Goal: Find specific page/section: Find specific page/section

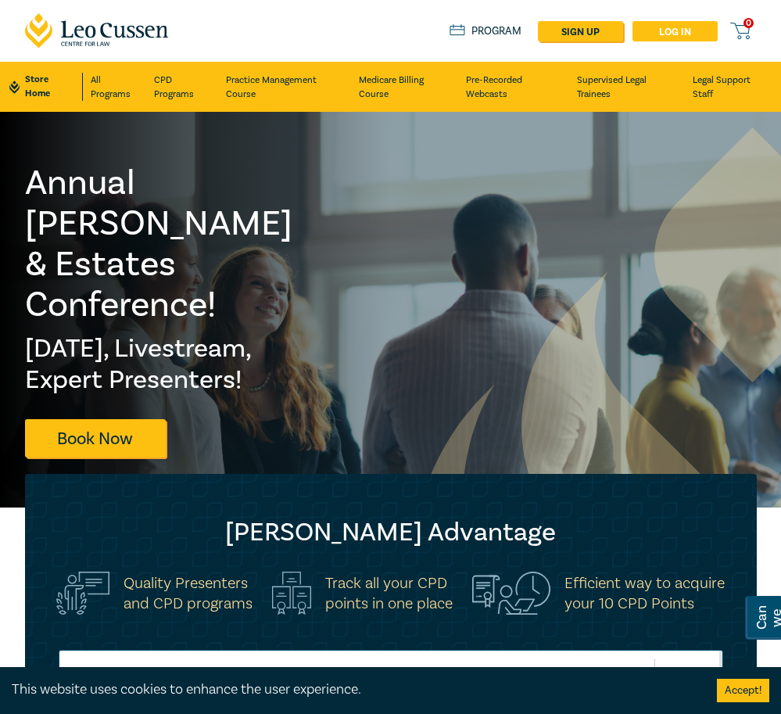
click at [666, 32] on link "Log in" at bounding box center [675, 31] width 85 height 20
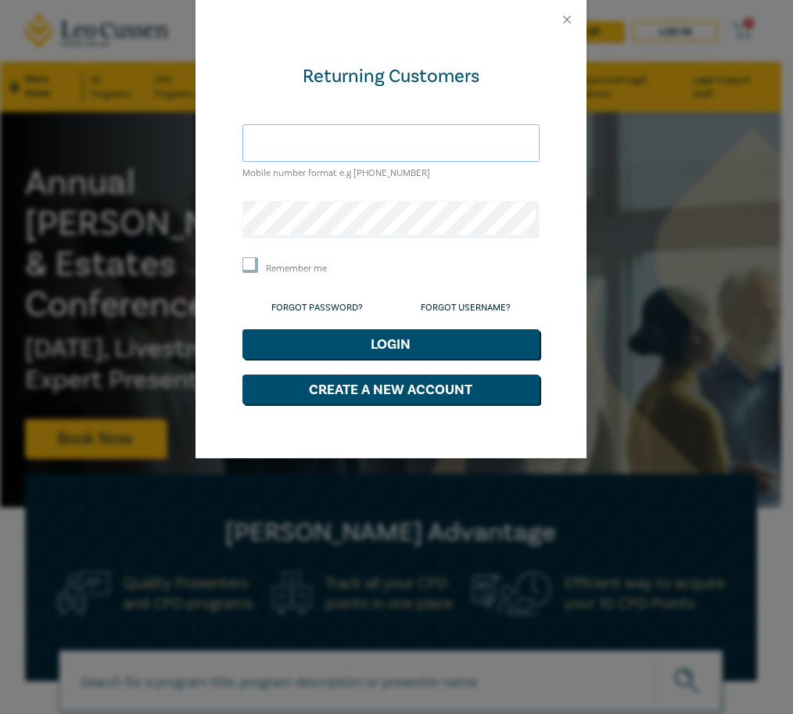
click at [303, 135] on input "text" at bounding box center [390, 143] width 297 height 38
type input "0"
type input "+61412972244"
click at [242, 329] on button "Login" at bounding box center [390, 344] width 297 height 30
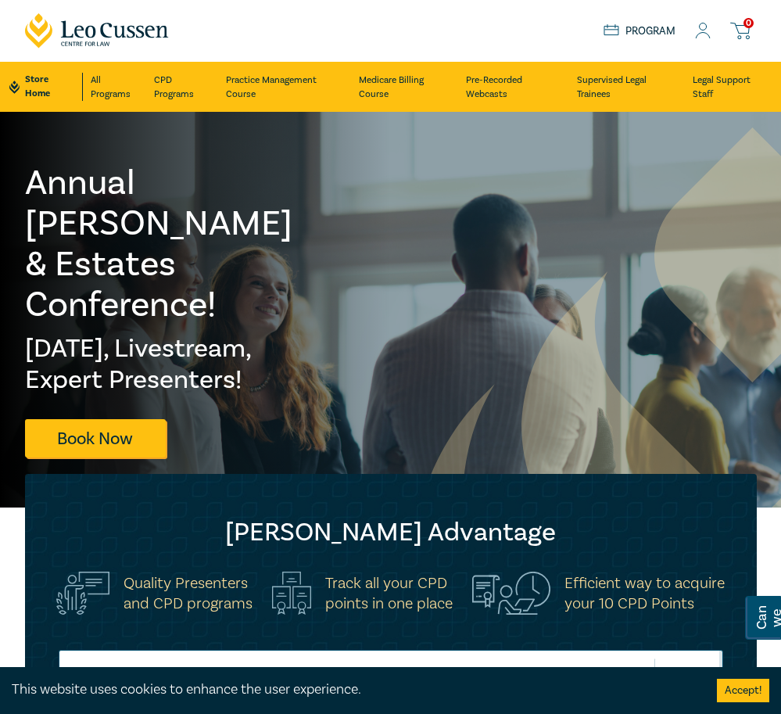
click at [696, 38] on icon at bounding box center [703, 31] width 16 height 16
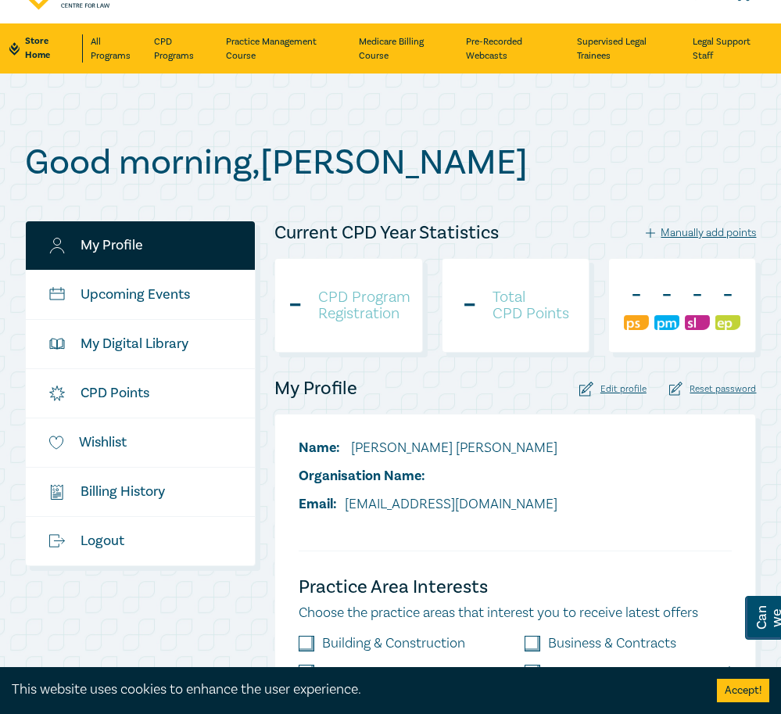
scroll to position [34, 0]
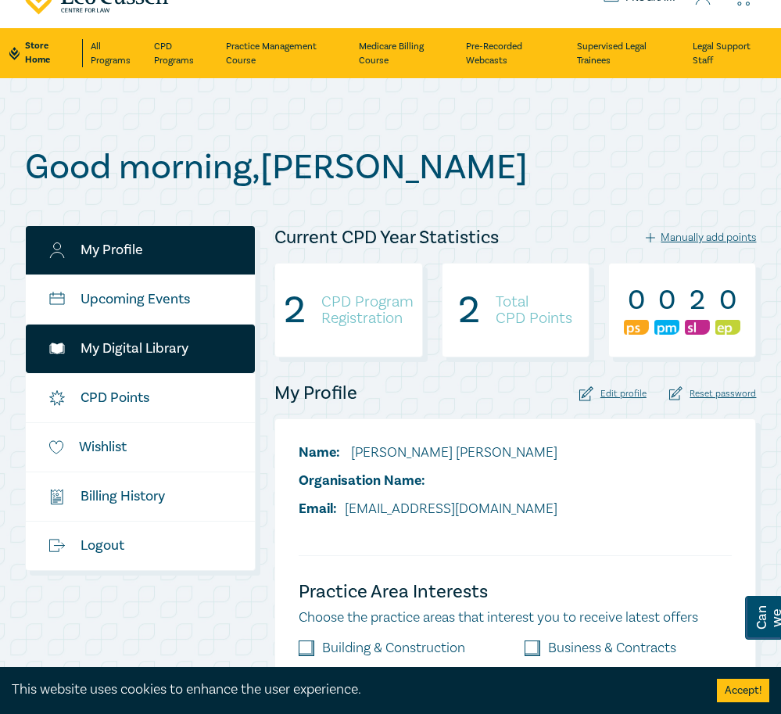
click at [168, 359] on link "My Digital Library" at bounding box center [141, 349] width 230 height 48
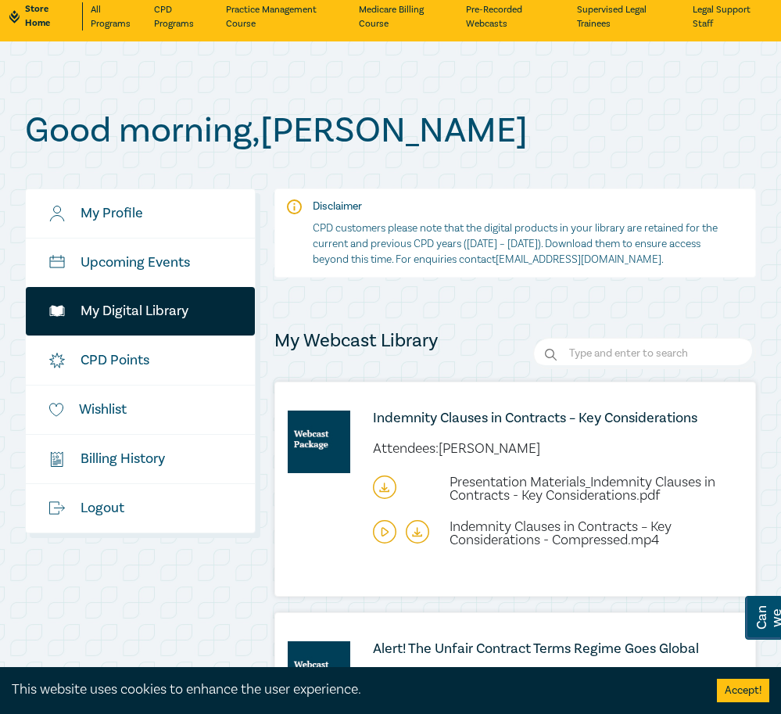
scroll to position [83, 0]
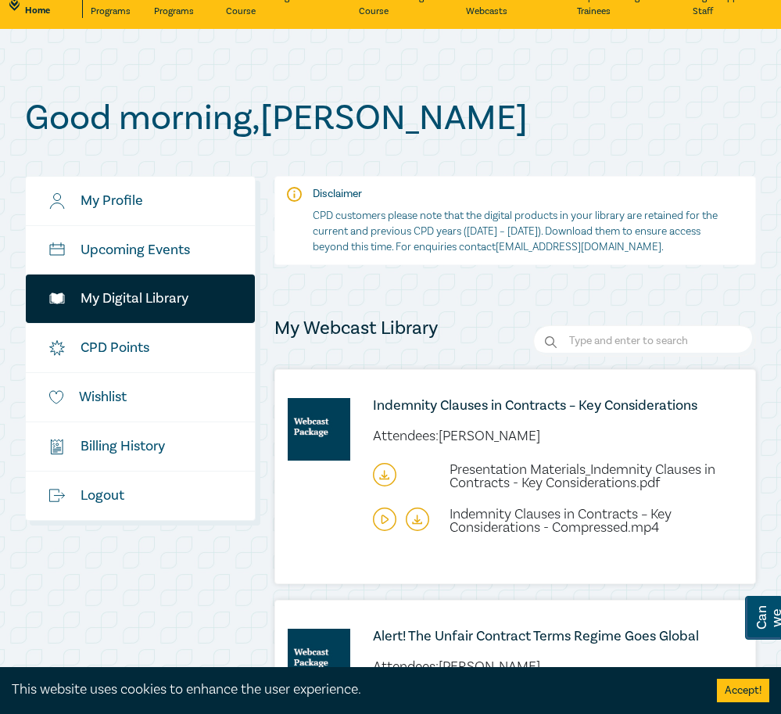
click at [386, 472] on icon at bounding box center [384, 474] width 23 height 23
click at [414, 518] on icon at bounding box center [417, 519] width 23 height 23
